Goal: Navigation & Orientation: Go to known website

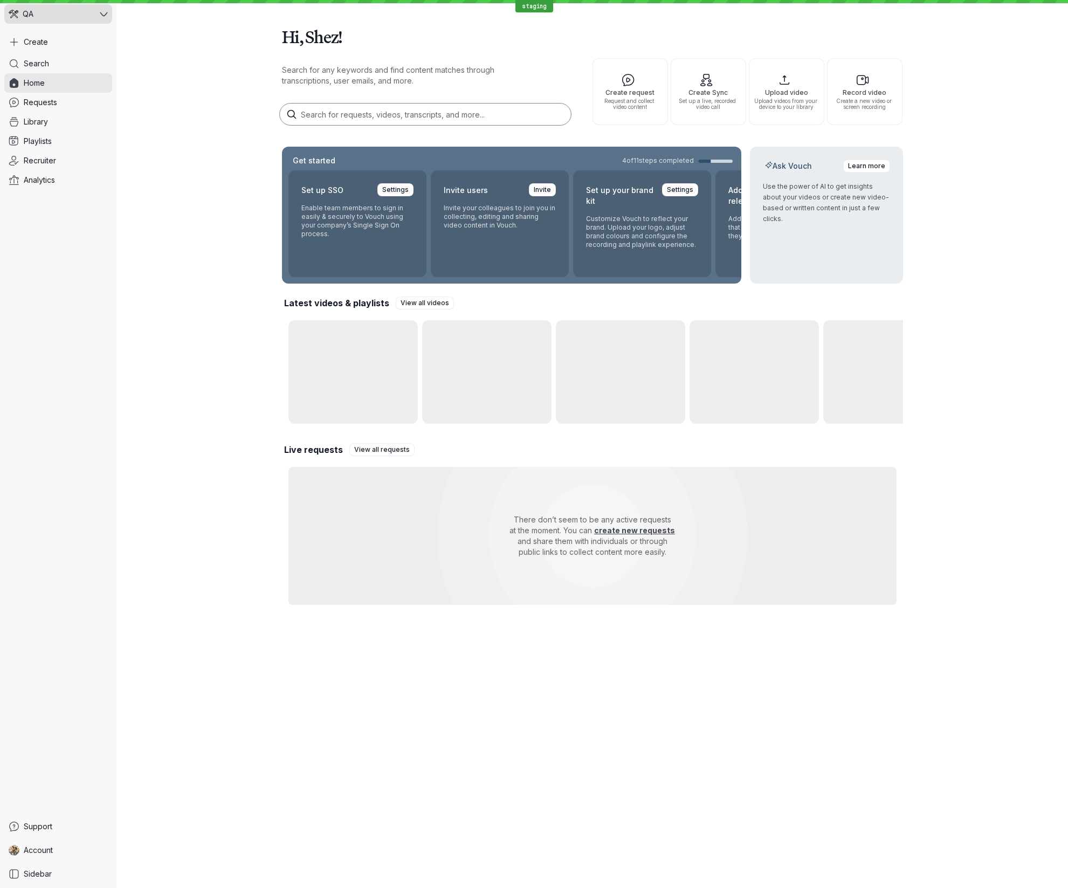
click at [102, 13] on icon at bounding box center [104, 14] width 8 height 4
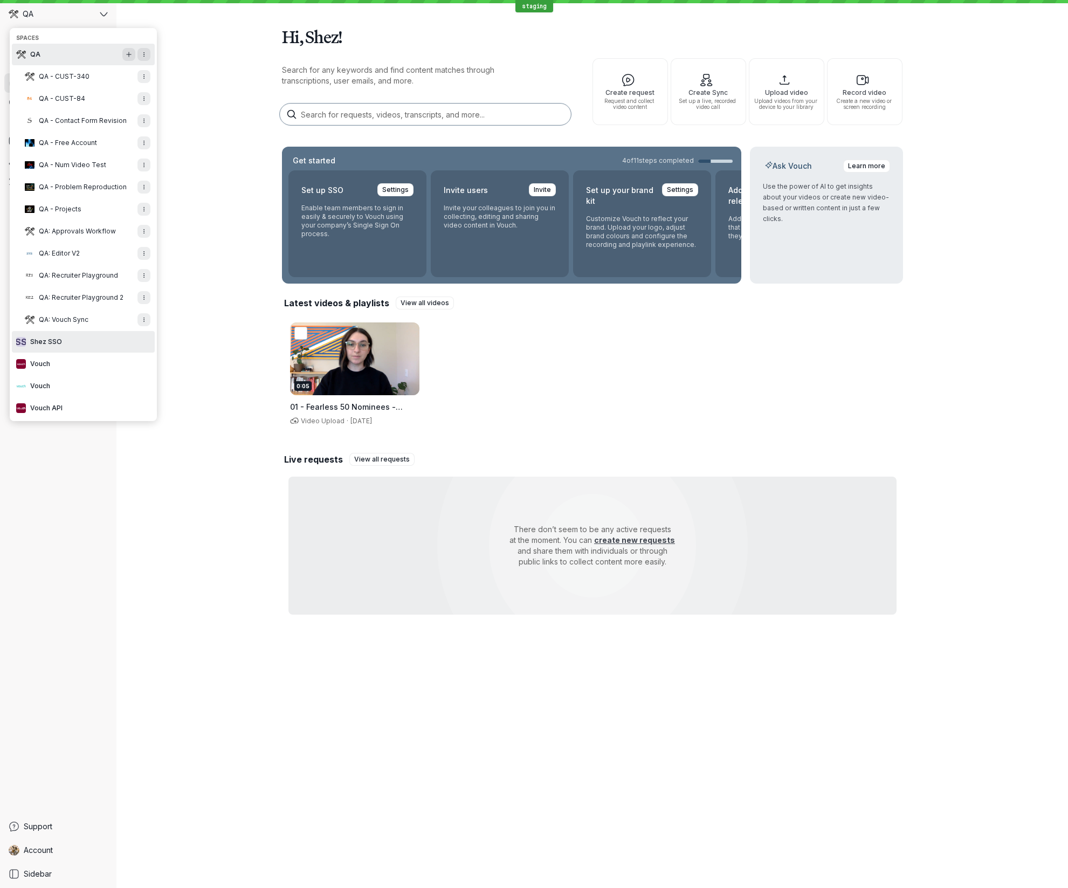
click at [87, 343] on button "S S Shez SSO" at bounding box center [83, 342] width 143 height 22
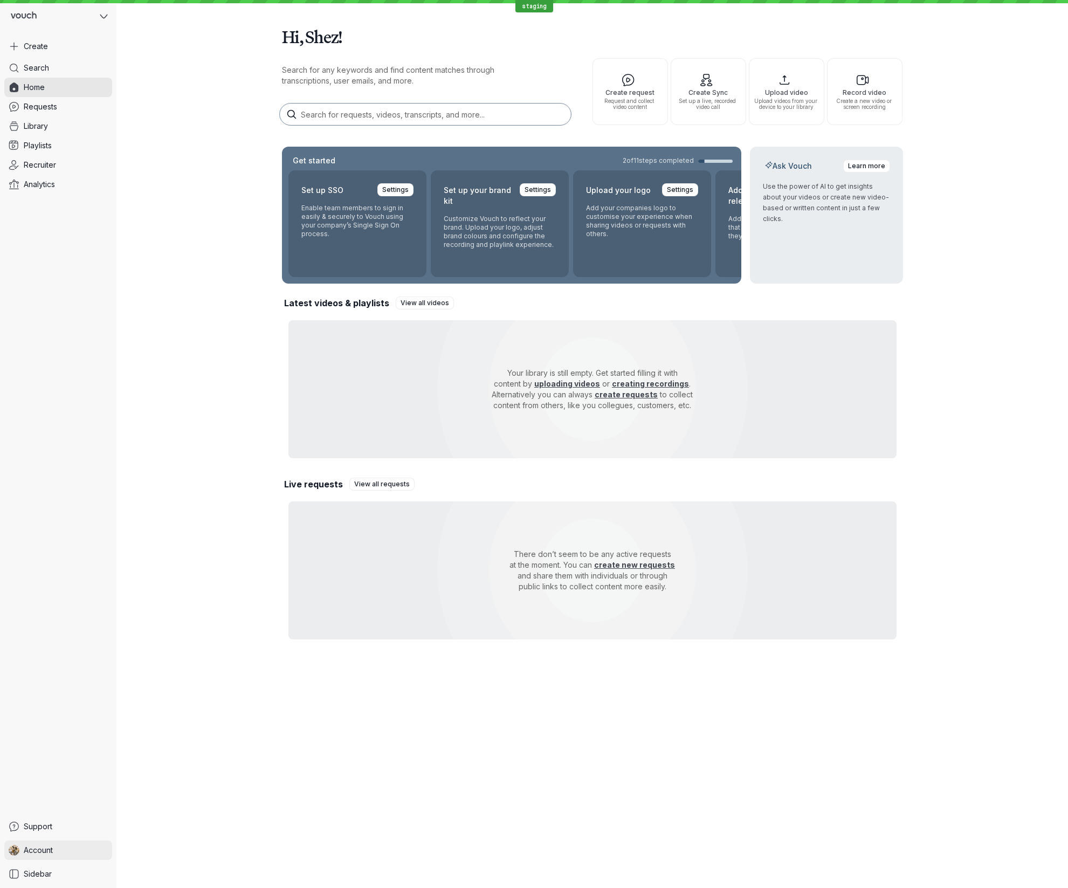
click at [64, 850] on link "Account" at bounding box center [58, 849] width 108 height 19
click at [49, 672] on div "Search Home Requests Library Playlists Recruiter Analytics" at bounding box center [58, 437] width 108 height 759
click at [64, 19] on button at bounding box center [58, 16] width 108 height 24
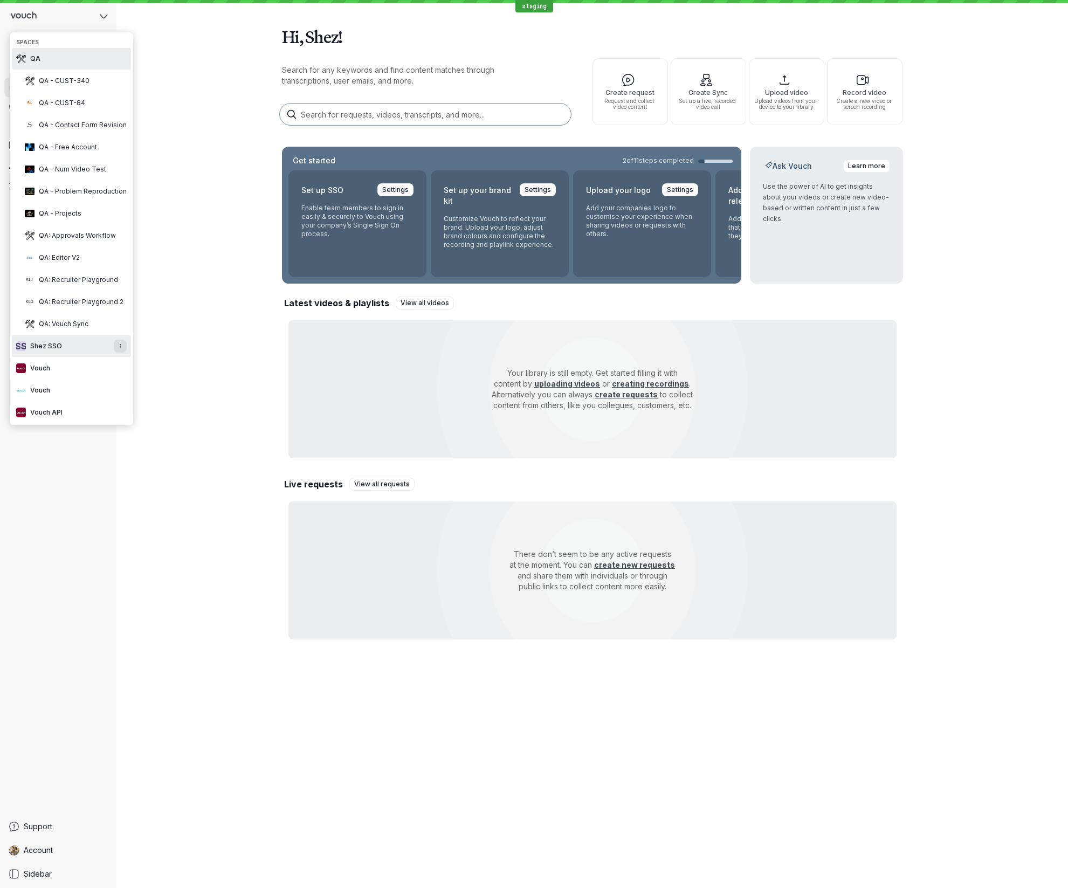
click at [61, 56] on button "QA" at bounding box center [71, 59] width 119 height 22
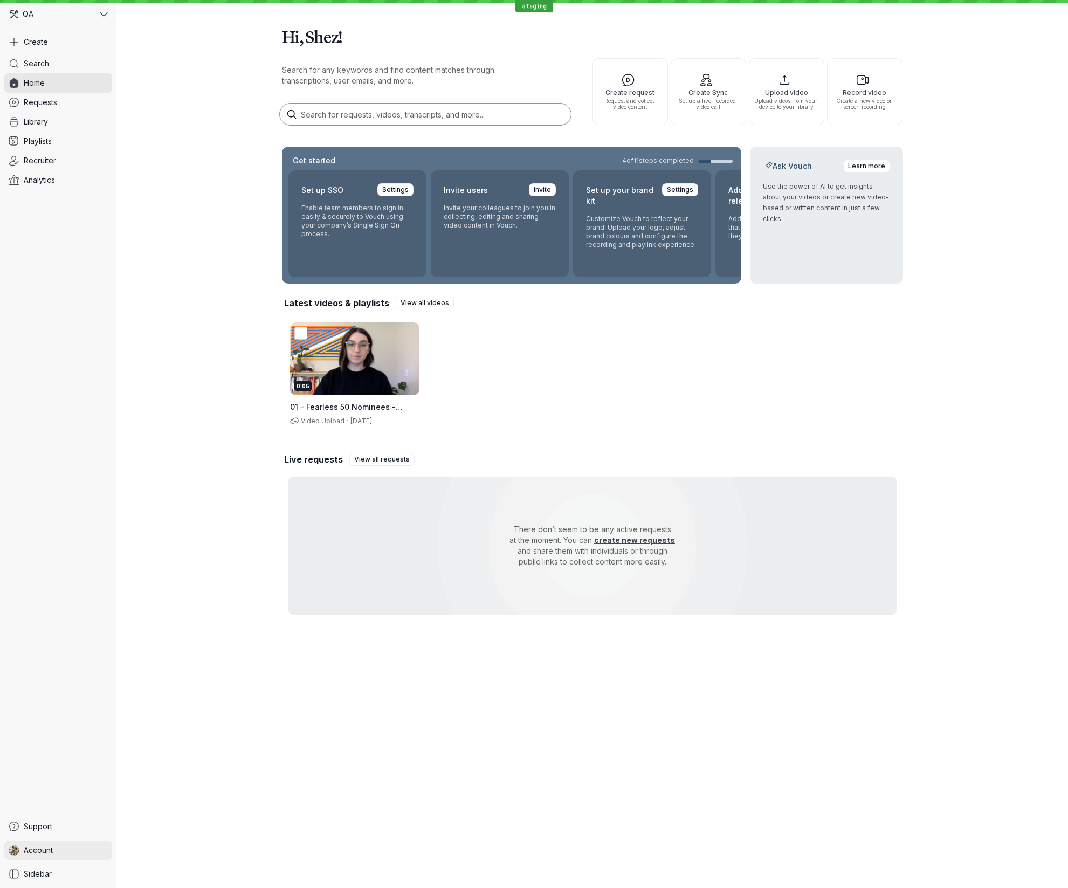
click at [74, 853] on link "Account" at bounding box center [58, 849] width 108 height 19
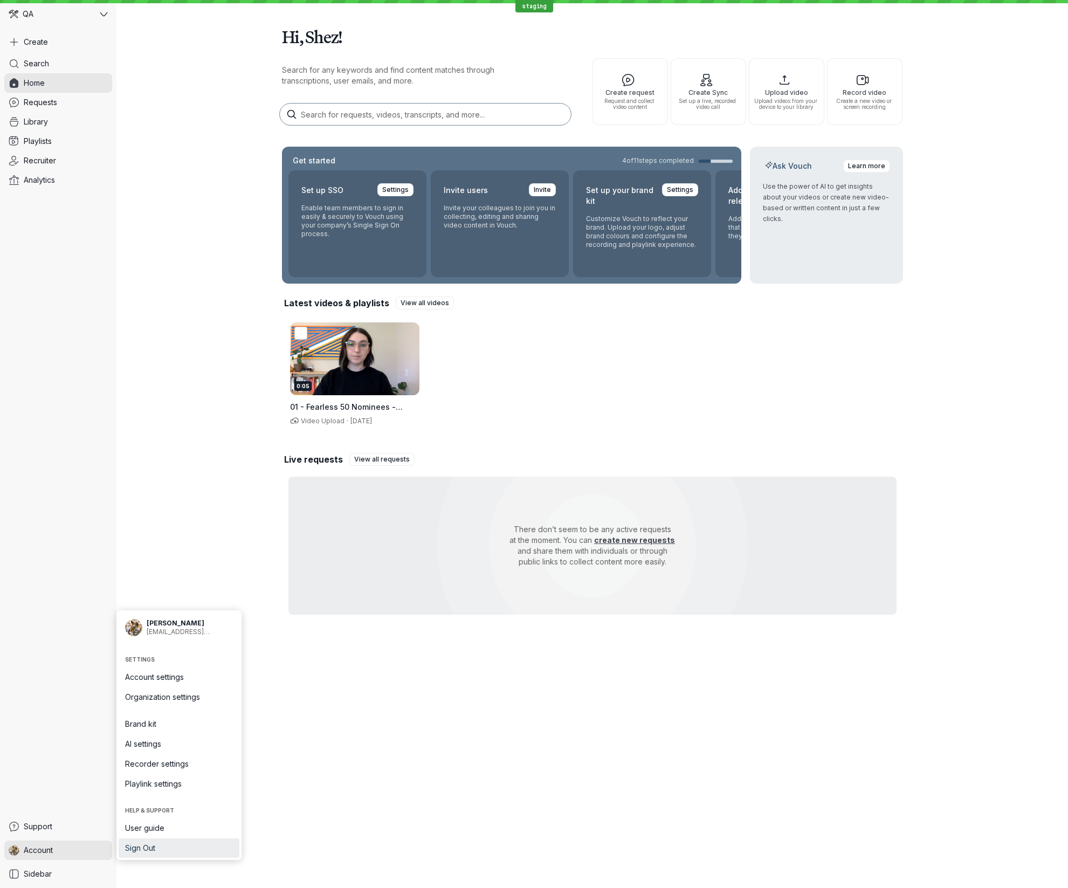
click at [169, 847] on span "Sign Out" at bounding box center [179, 848] width 108 height 11
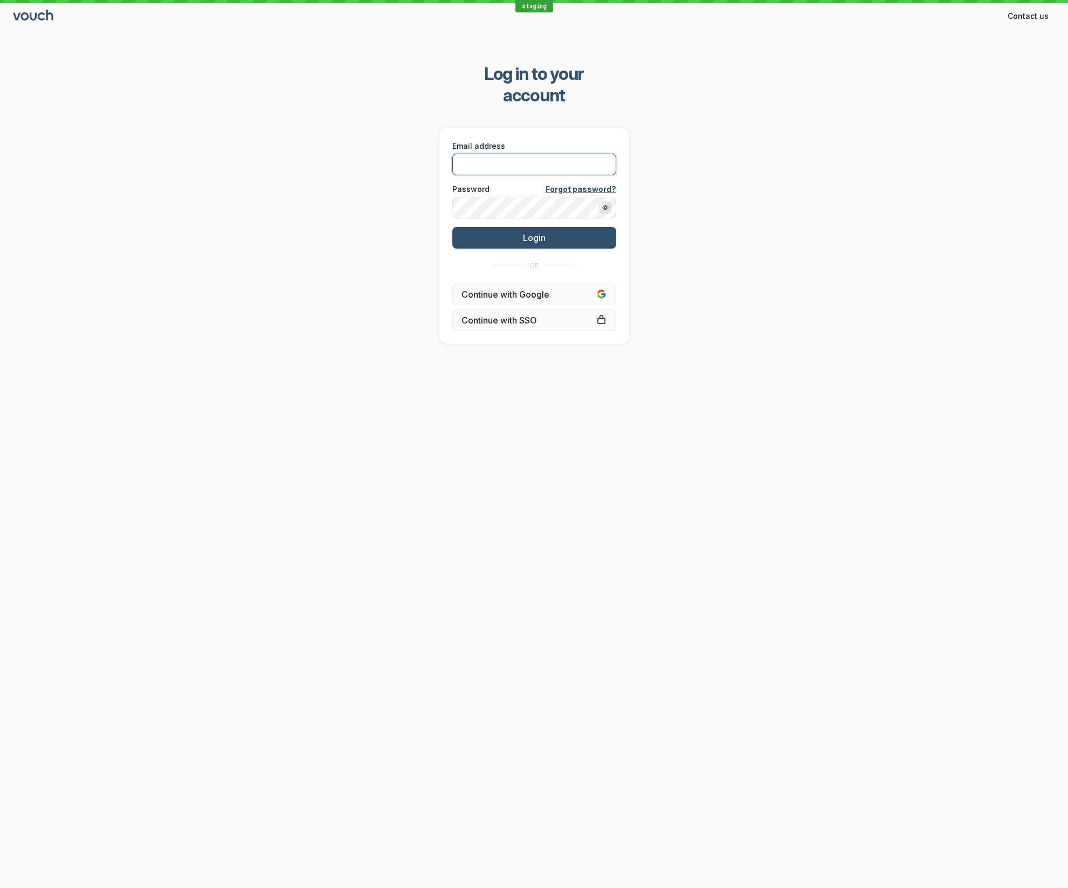
click at [493, 154] on input "Email address" at bounding box center [534, 165] width 164 height 22
click at [775, 150] on div "Log in to your account Email address Password Forgot password? Login OR Continu…" at bounding box center [534, 203] width 1068 height 315
click at [520, 309] on link "Continue with SSO" at bounding box center [534, 320] width 164 height 22
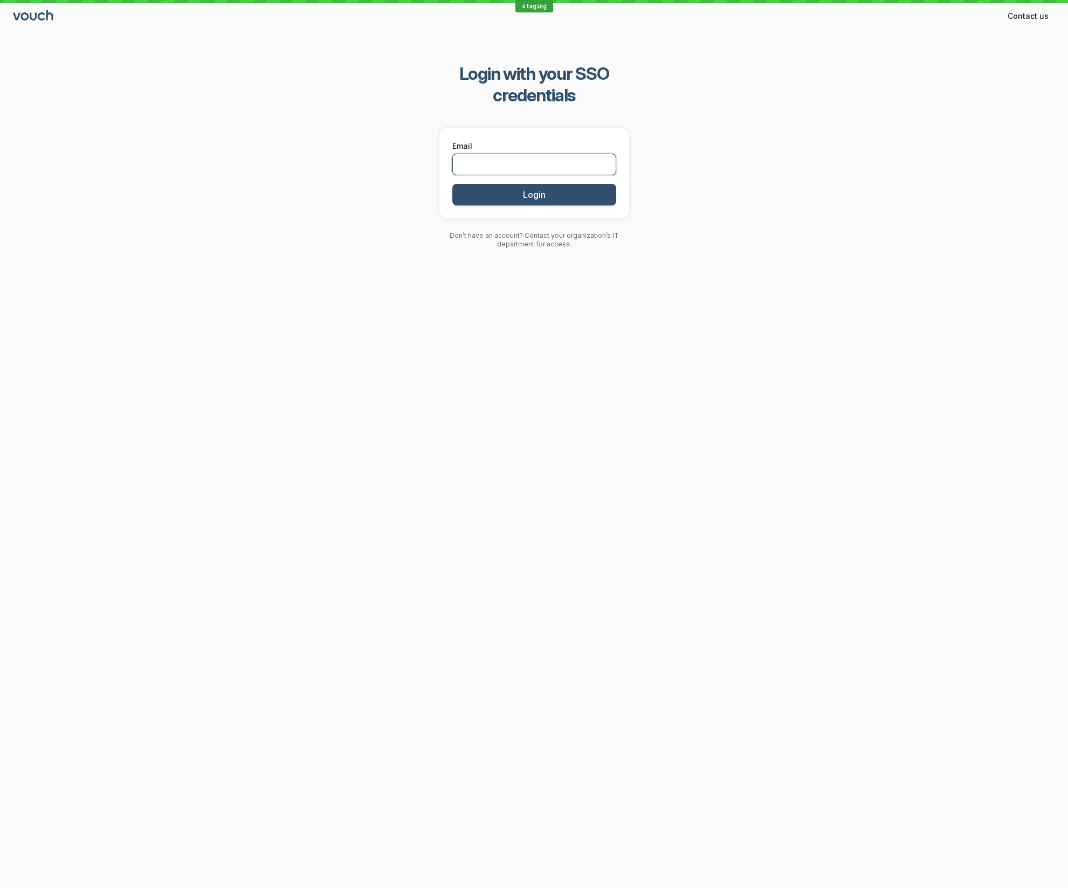
click at [564, 154] on input "Email" at bounding box center [534, 165] width 164 height 22
type input "[EMAIL_ADDRESS][DOMAIN_NAME]"
drag, startPoint x: 911, startPoint y: 164, endPoint x: 897, endPoint y: 164, distance: 13.5
click at [906, 164] on div "Login with your SSO credentials Email [EMAIL_ADDRESS][DOMAIN_NAME] Login Don’t …" at bounding box center [534, 156] width 1068 height 220
click at [564, 184] on button "Login" at bounding box center [534, 195] width 164 height 22
